Goal: Information Seeking & Learning: Learn about a topic

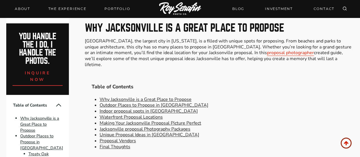
scroll to position [217, 0]
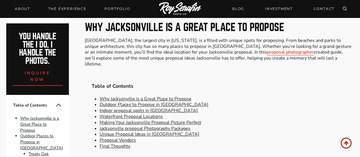
click at [169, 101] on link "Outdoor Places to Propose in [GEOGRAPHIC_DATA]" at bounding box center [154, 104] width 109 height 6
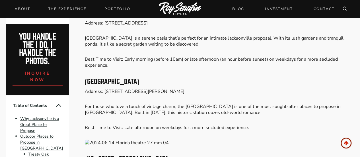
scroll to position [615, 0]
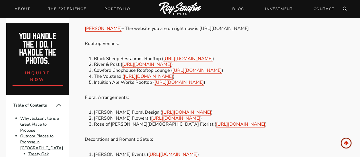
scroll to position [2388, 0]
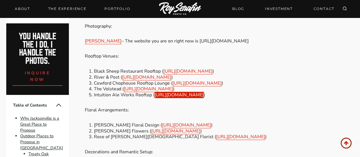
click at [204, 92] on link "[URL][DOMAIN_NAME]" at bounding box center [179, 95] width 49 height 6
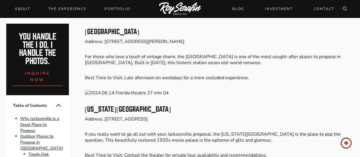
scroll to position [692, 0]
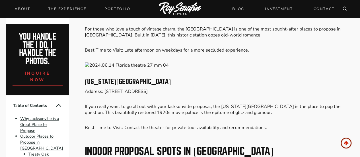
drag, startPoint x: 326, startPoint y: 138, endPoint x: 201, endPoint y: 79, distance: 137.4
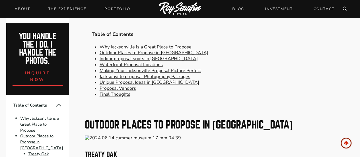
scroll to position [268, 0]
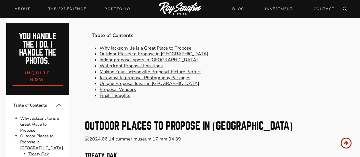
click at [142, 80] on link "Unique Proposal Ideas in [GEOGRAPHIC_DATA]" at bounding box center [150, 83] width 100 height 6
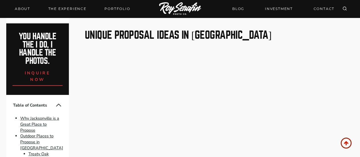
scroll to position [1926, 0]
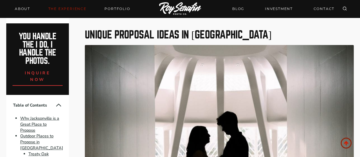
scroll to position [382, 0]
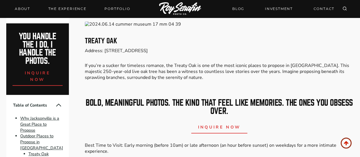
scroll to position [217, 0]
